Goal: Navigation & Orientation: Find specific page/section

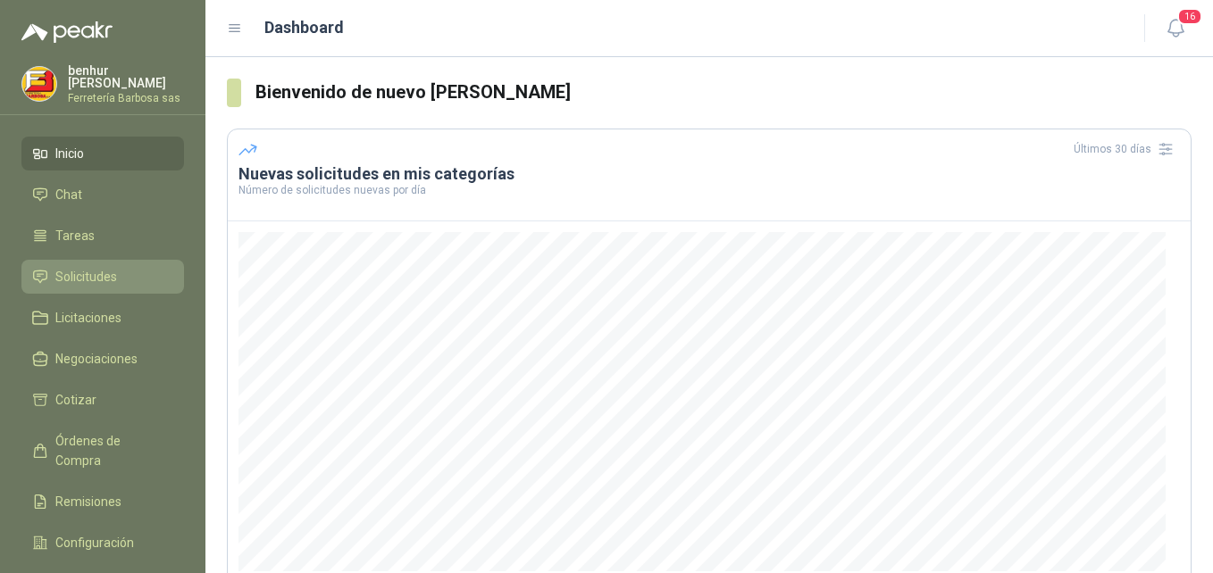
click at [102, 274] on span "Solicitudes" at bounding box center [86, 277] width 62 height 20
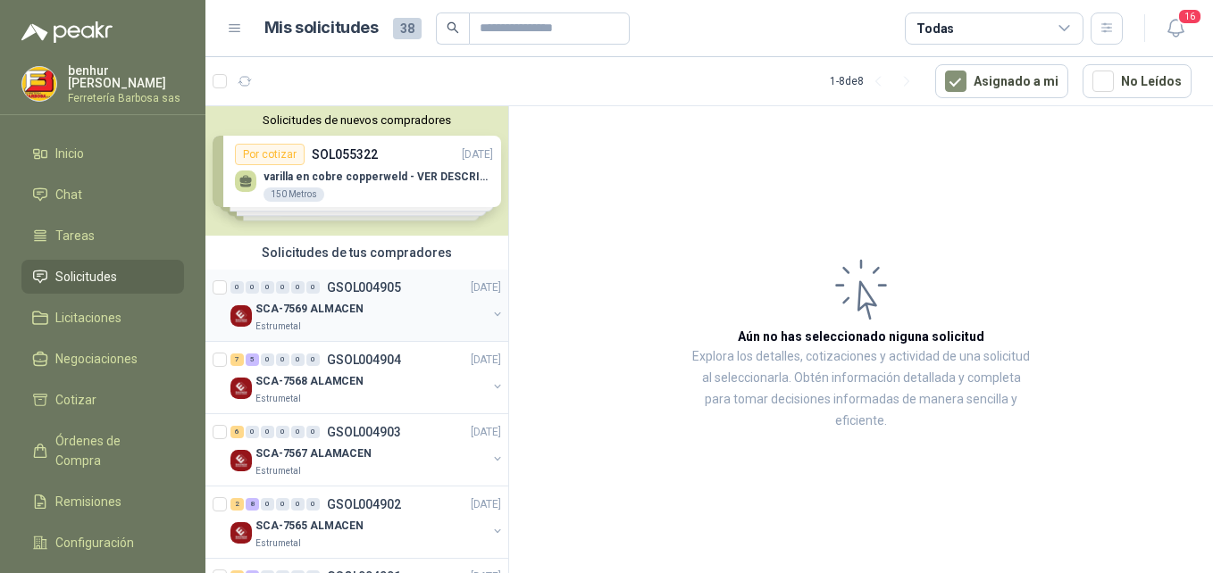
click at [300, 313] on p "SCA-7569 ALMACEN" at bounding box center [309, 309] width 108 height 17
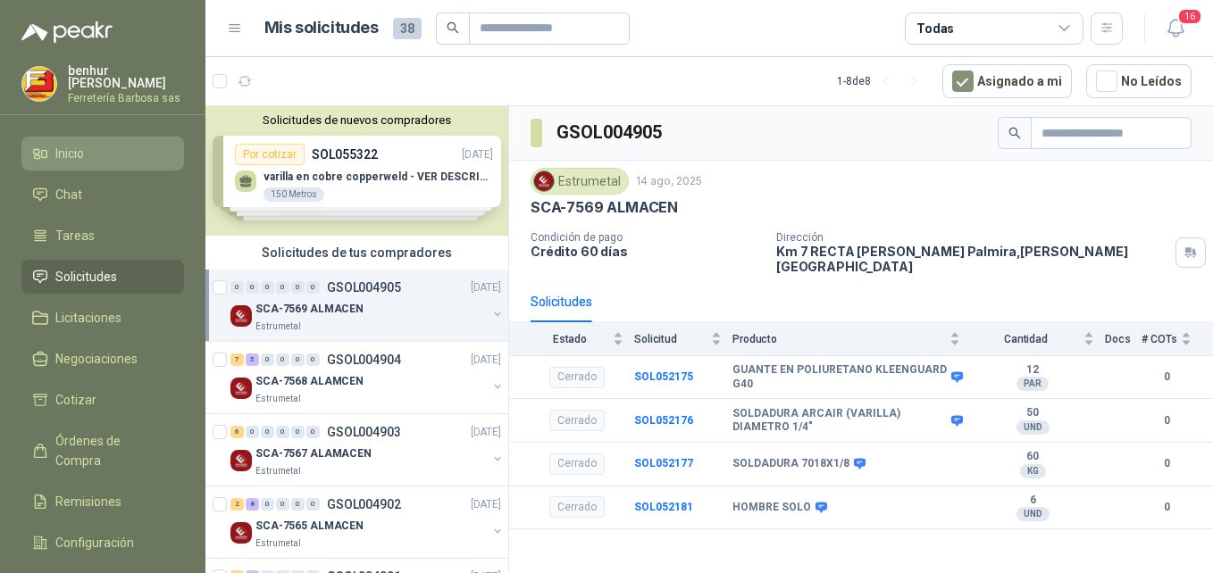
click at [74, 150] on span "Inicio" at bounding box center [69, 154] width 29 height 20
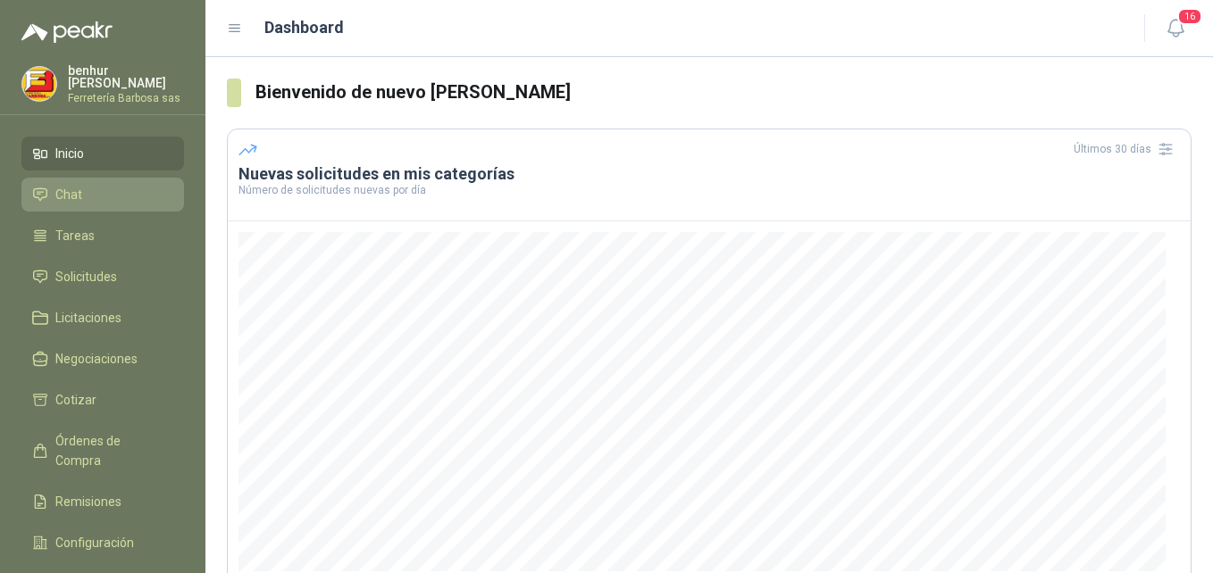
click at [71, 192] on span "Chat" at bounding box center [68, 195] width 27 height 20
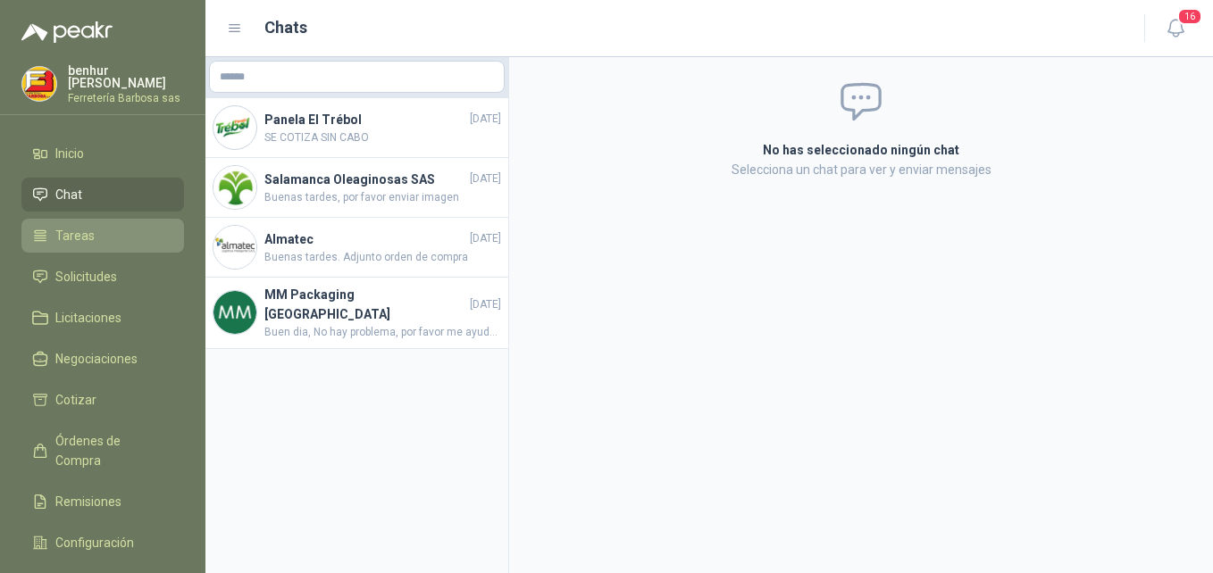
click at [86, 234] on span "Tareas" at bounding box center [74, 236] width 39 height 20
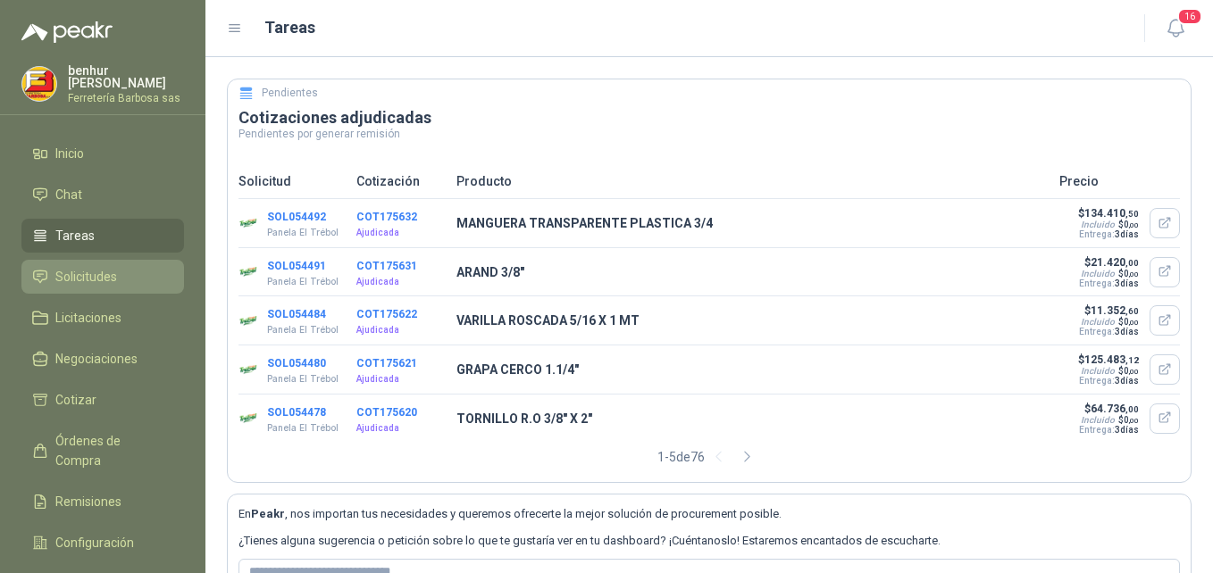
click at [112, 279] on span "Solicitudes" at bounding box center [86, 277] width 62 height 20
